Goal: Navigation & Orientation: Find specific page/section

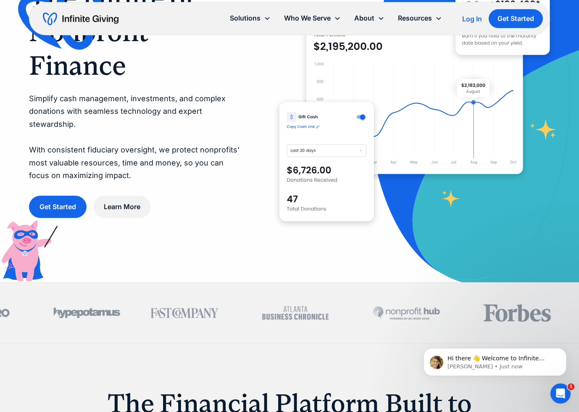
scroll to position [24, 0]
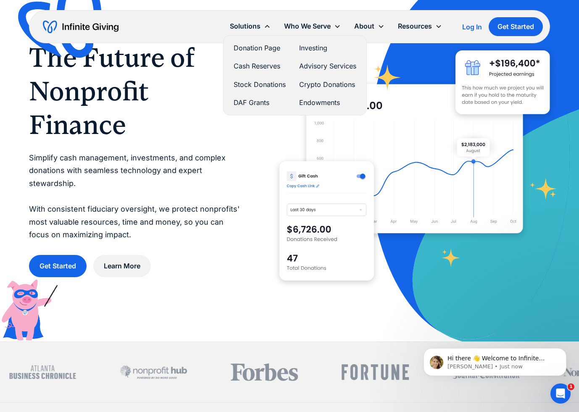
click at [257, 47] on link "Donation Page" at bounding box center [260, 47] width 52 height 11
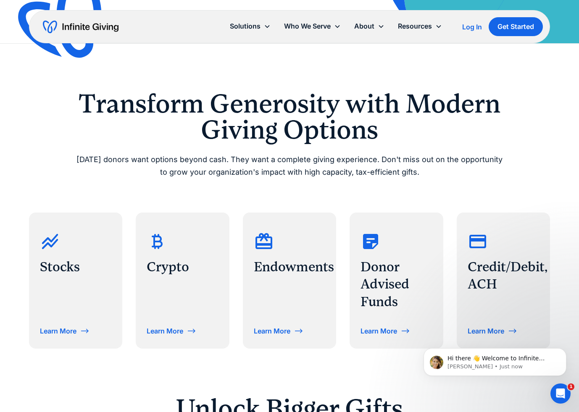
scroll to position [251, 0]
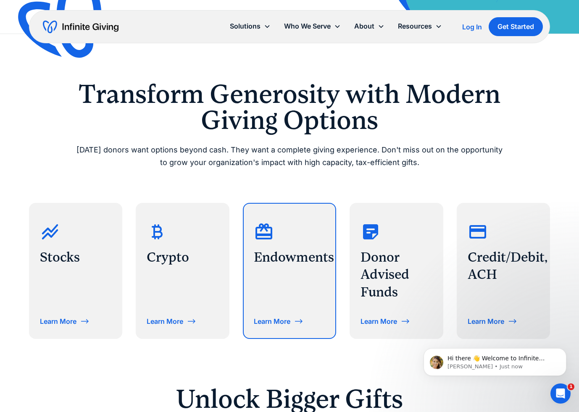
click at [252, 265] on div "Endowments Learn More" at bounding box center [290, 271] width 92 height 134
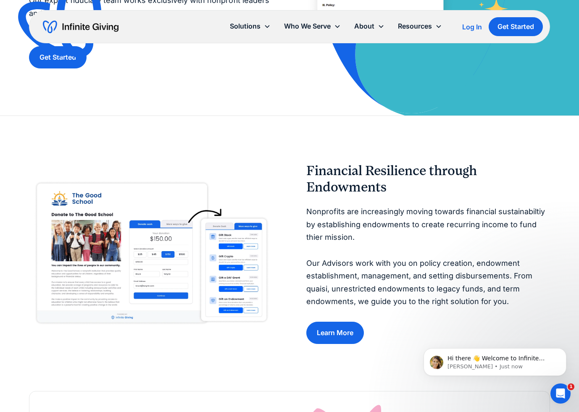
scroll to position [289, 0]
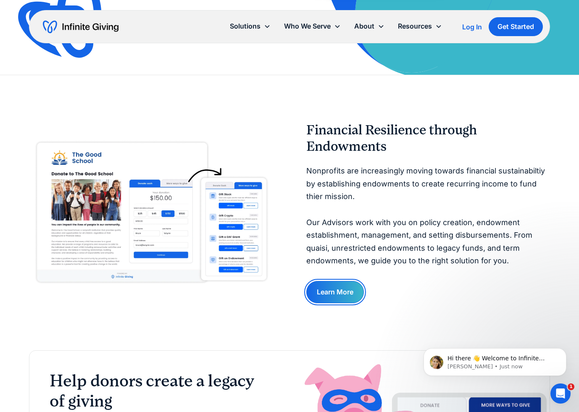
click at [338, 289] on link "Learn More" at bounding box center [335, 292] width 58 height 22
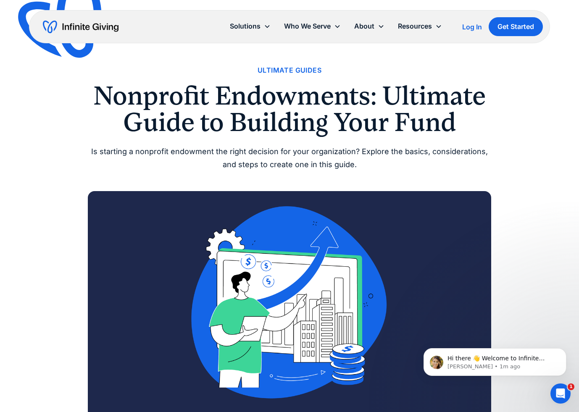
scroll to position [4, 0]
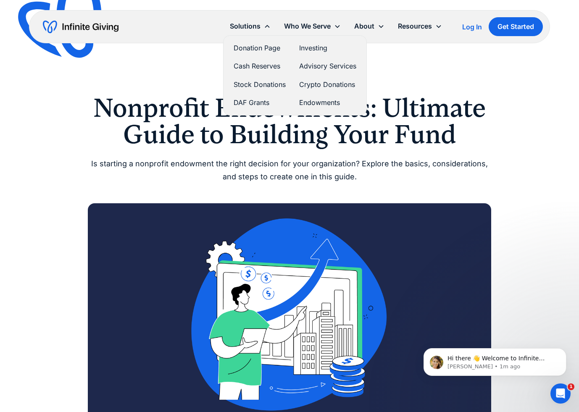
click at [260, 50] on link "Donation Page" at bounding box center [260, 47] width 52 height 11
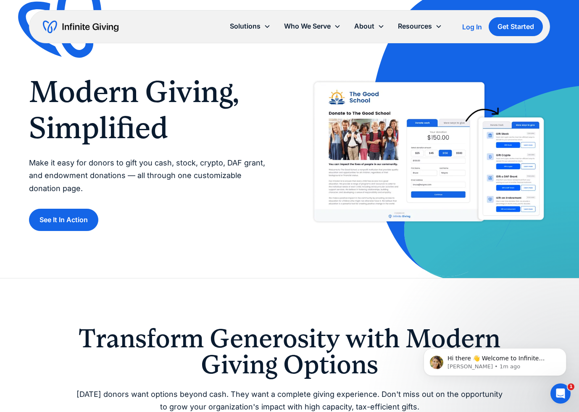
scroll to position [10, 0]
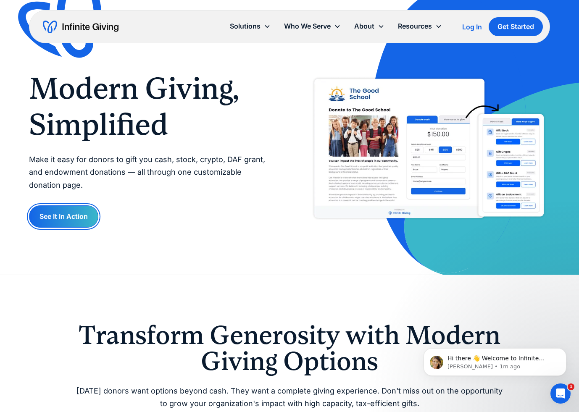
click at [78, 215] on link "See It In Action" at bounding box center [63, 216] width 69 height 22
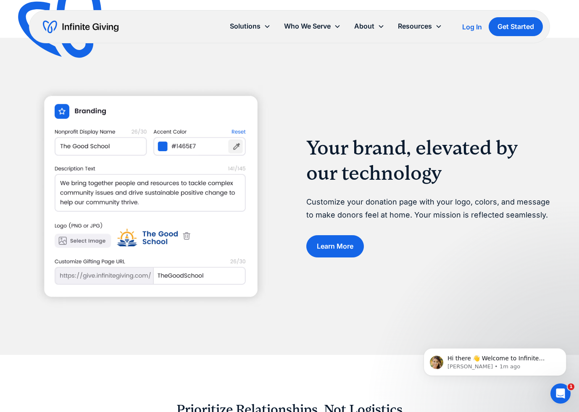
scroll to position [877, 0]
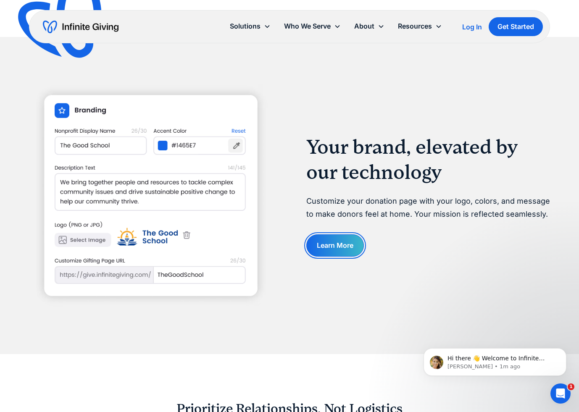
click at [352, 239] on link "Learn More" at bounding box center [335, 245] width 58 height 22
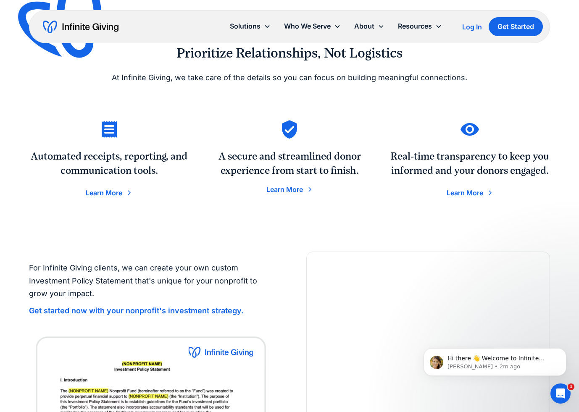
scroll to position [1229, 0]
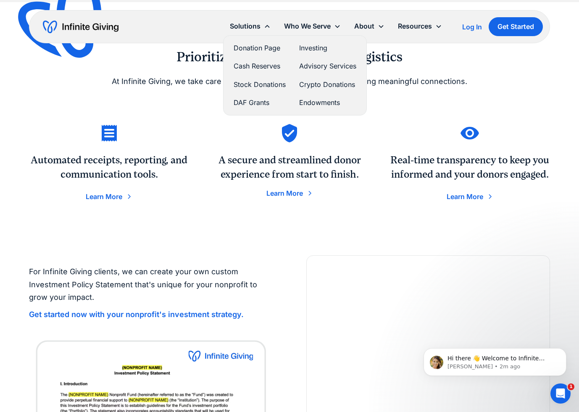
click at [254, 86] on link "Stock Donations" at bounding box center [260, 84] width 52 height 11
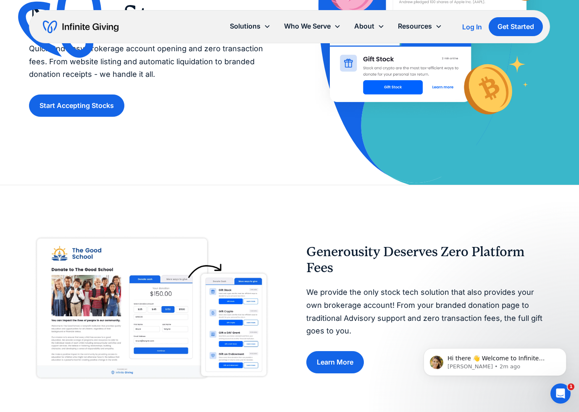
scroll to position [225, 0]
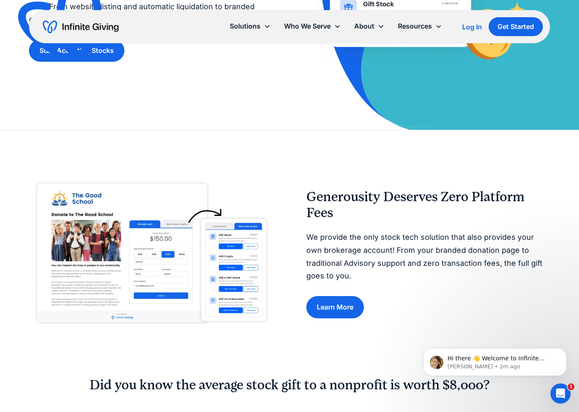
click at [235, 260] on img at bounding box center [151, 253] width 244 height 153
click at [136, 238] on img at bounding box center [151, 253] width 244 height 153
click at [205, 252] on img at bounding box center [151, 253] width 244 height 153
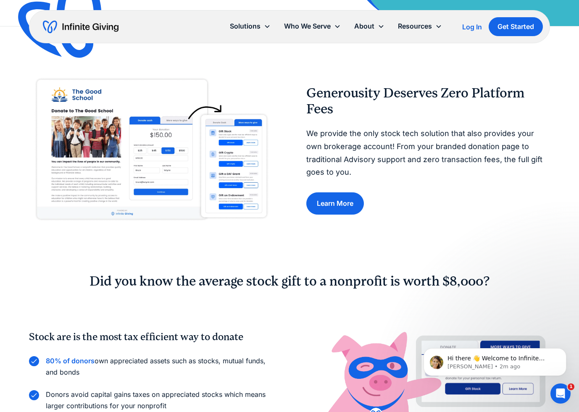
scroll to position [369, 0]
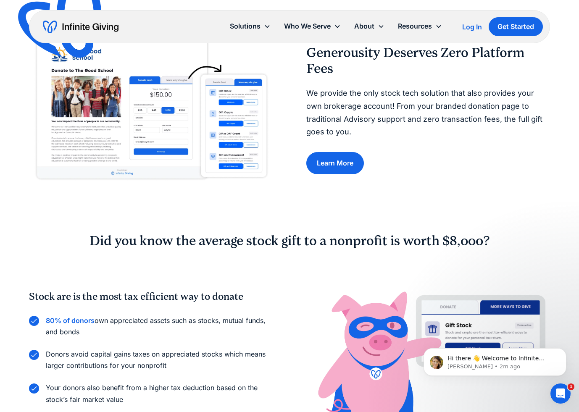
click at [142, 157] on img at bounding box center [151, 109] width 244 height 153
